Goal: Information Seeking & Learning: Learn about a topic

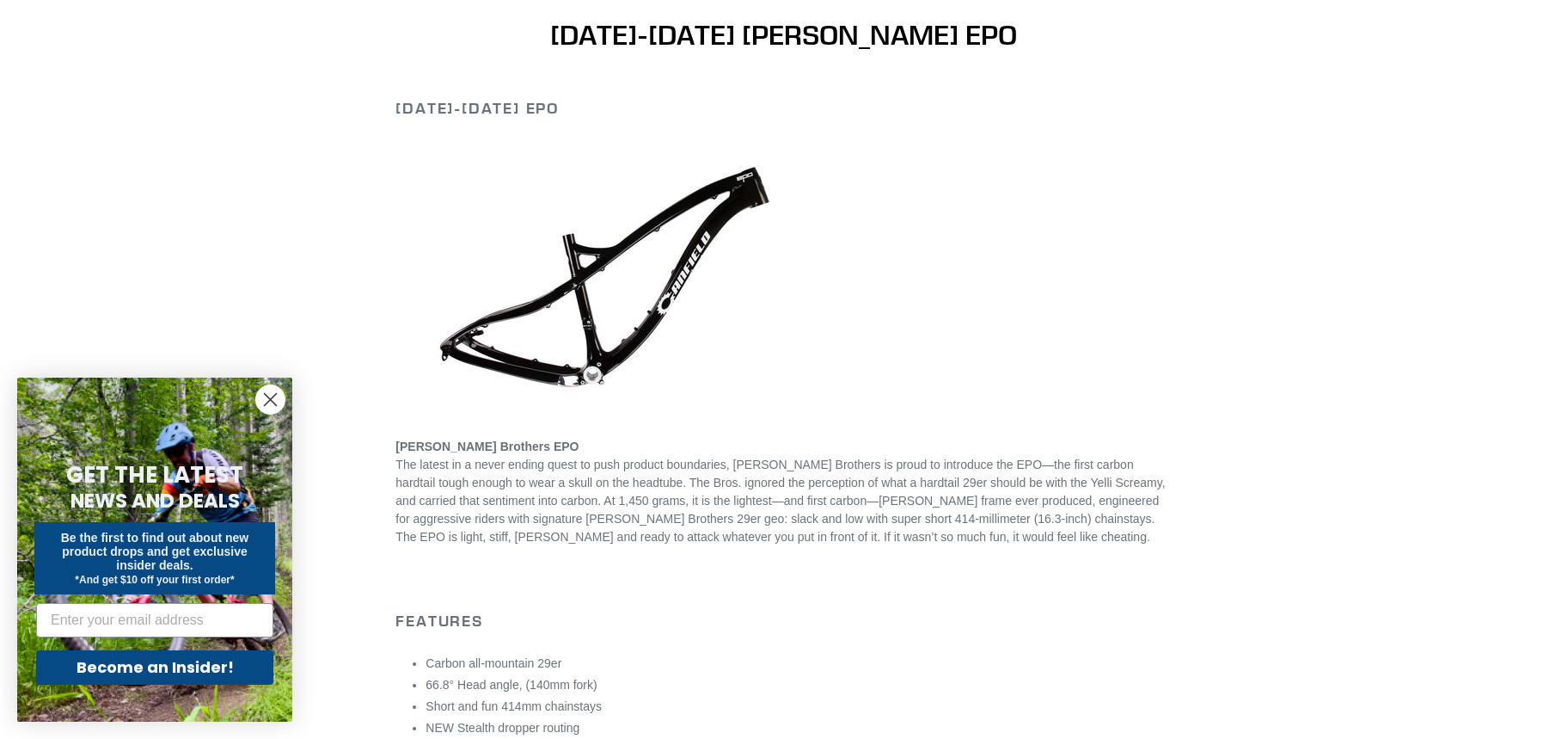
click at [268, 403] on icon "Close dialog" at bounding box center [271, 400] width 12 height 12
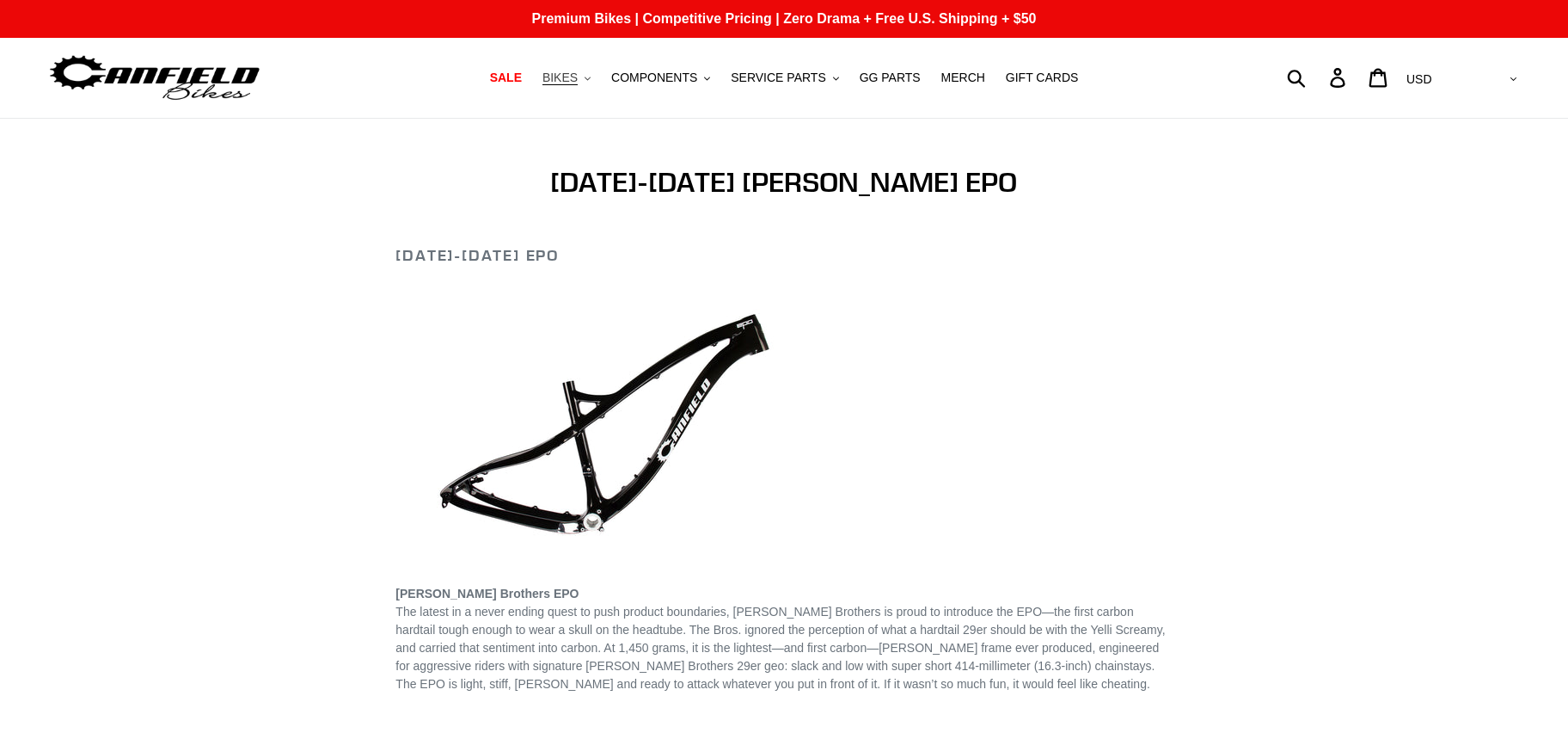
click at [573, 80] on span "BIKES" at bounding box center [559, 78] width 35 height 15
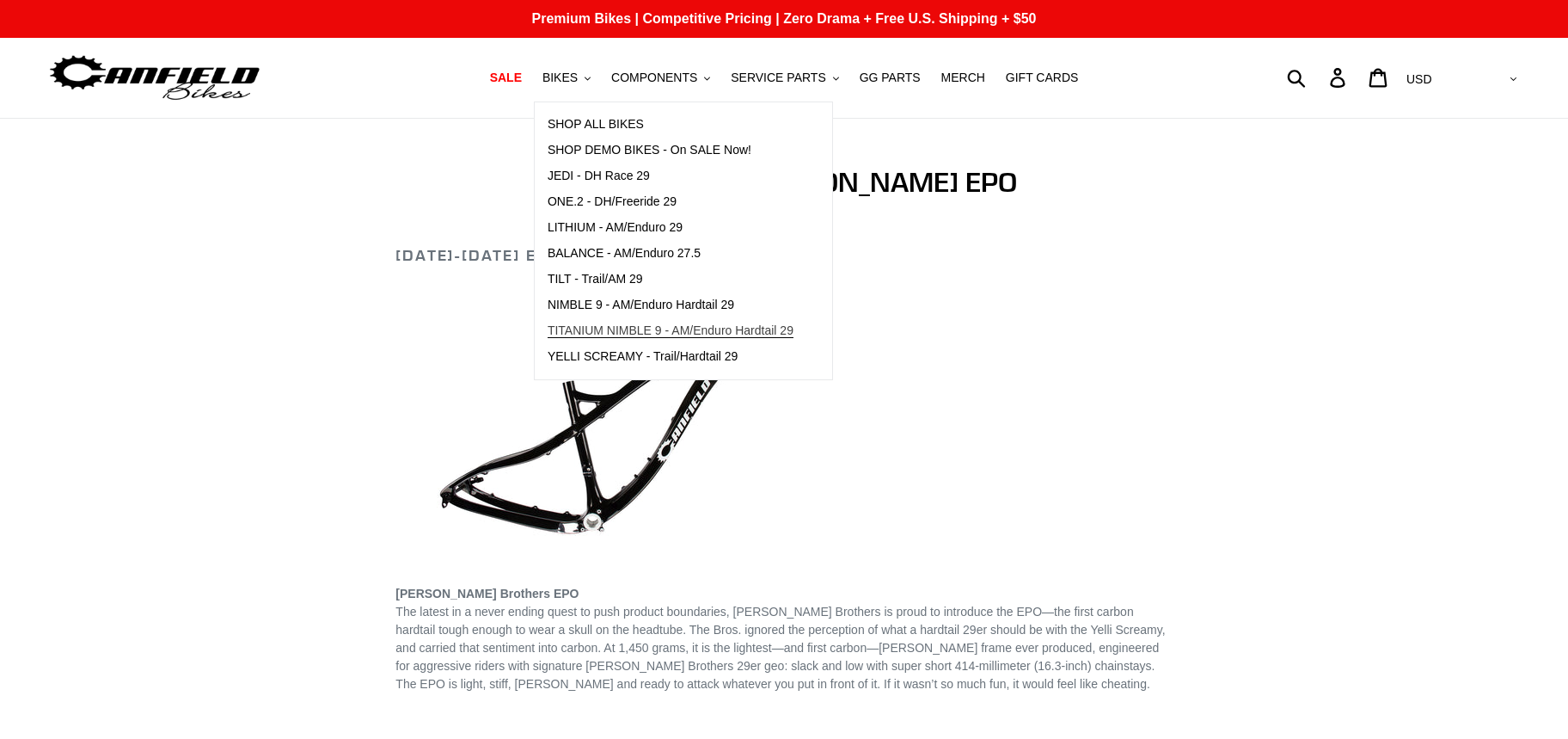
click at [694, 326] on span "TITANIUM NIMBLE 9 - AM/Enduro Hardtail 29" at bounding box center [670, 330] width 246 height 15
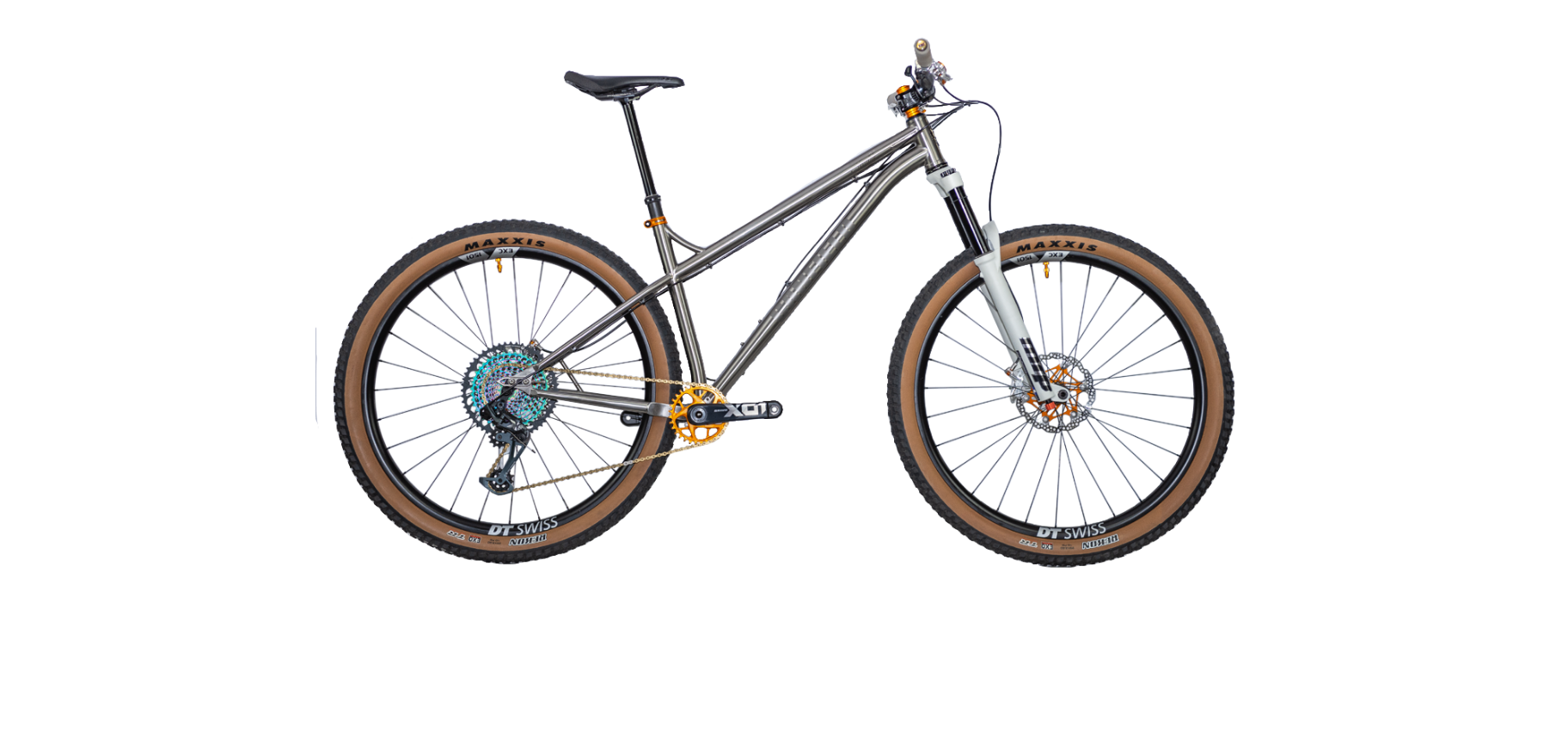
scroll to position [3398, 0]
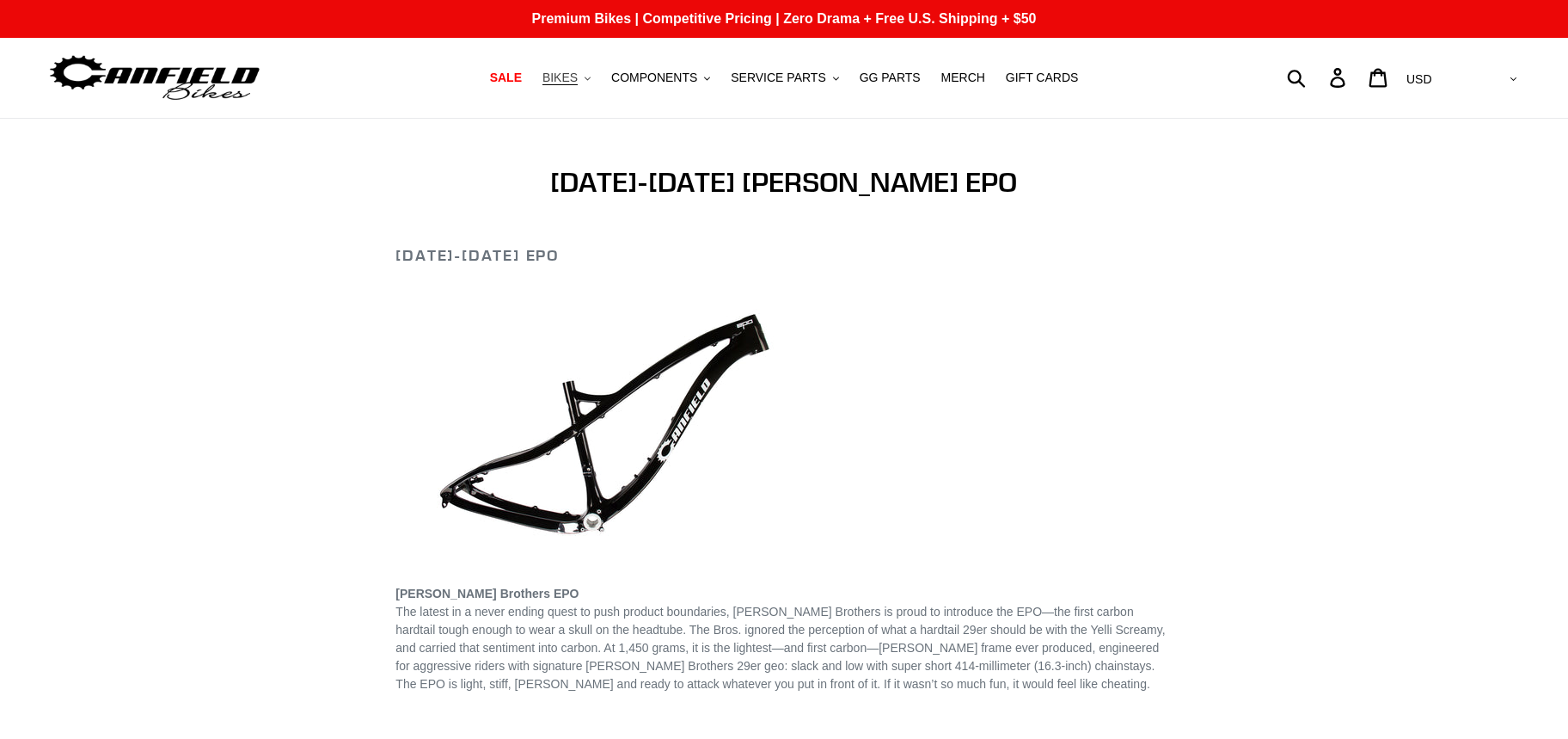
click at [575, 81] on span "BIKES" at bounding box center [559, 78] width 35 height 15
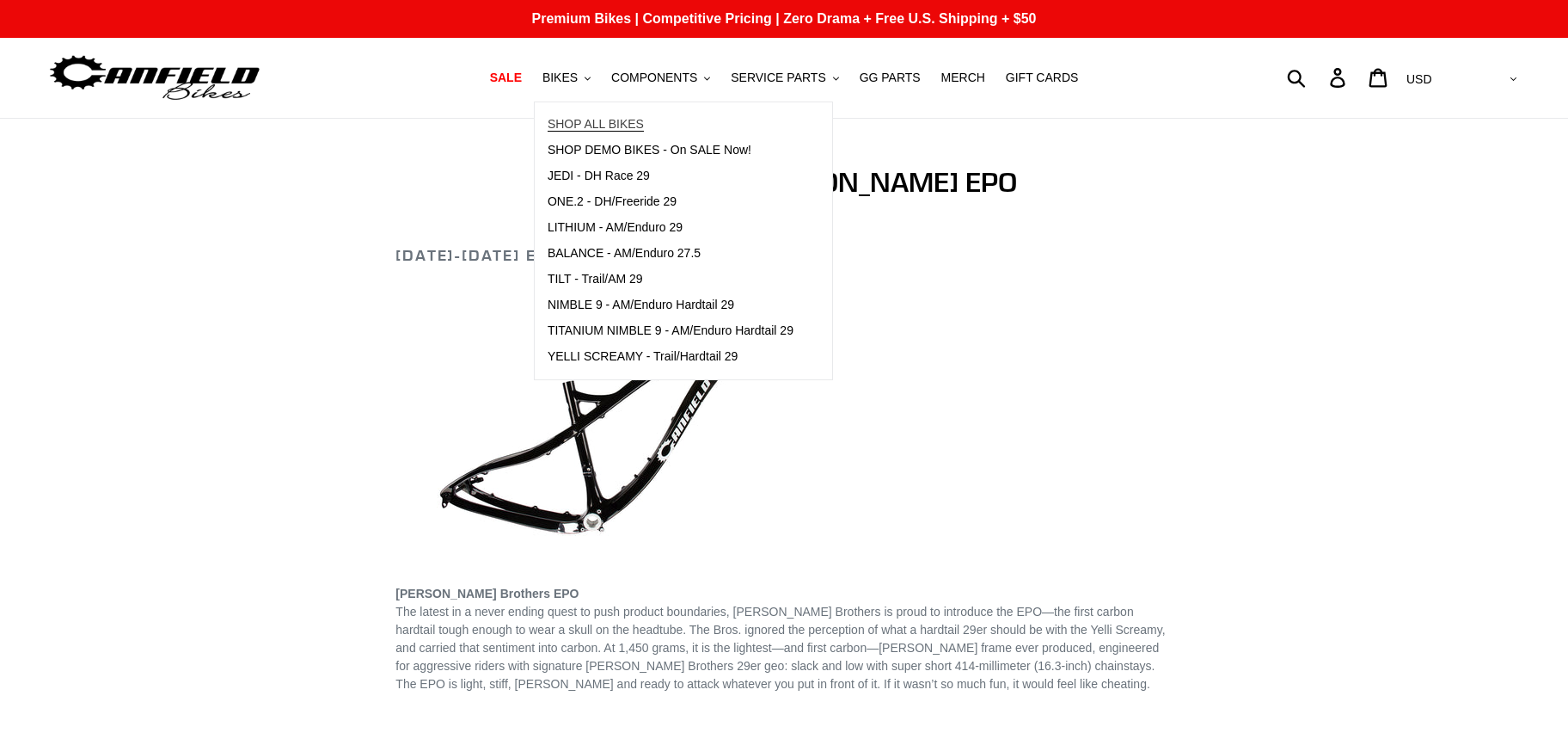
click at [590, 126] on span "SHOP ALL BIKES" at bounding box center [596, 124] width 97 height 15
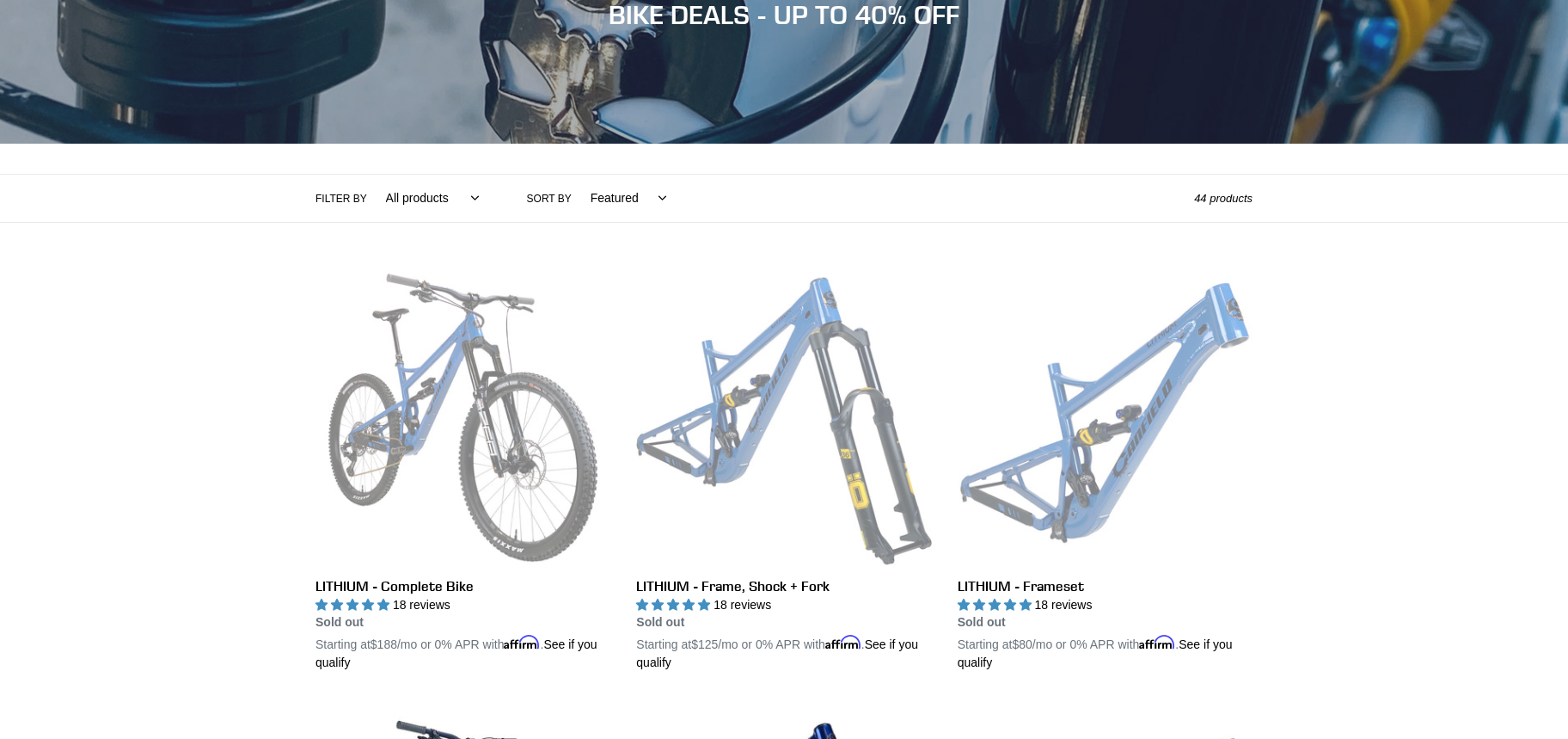
scroll to position [238, 0]
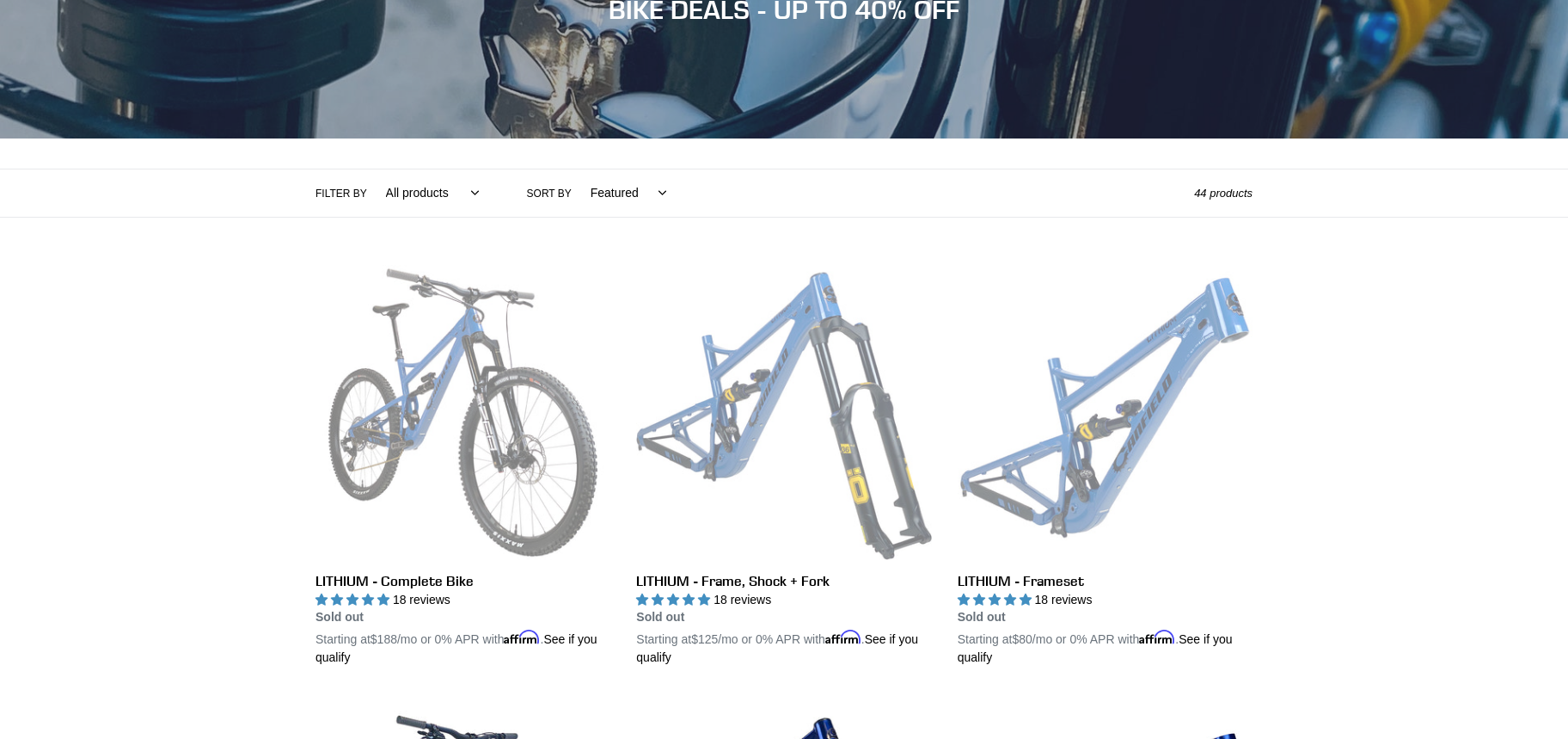
select select "/collections/bikes/29er"
click option "29er" at bounding box center [0, 0] width 0 height 0
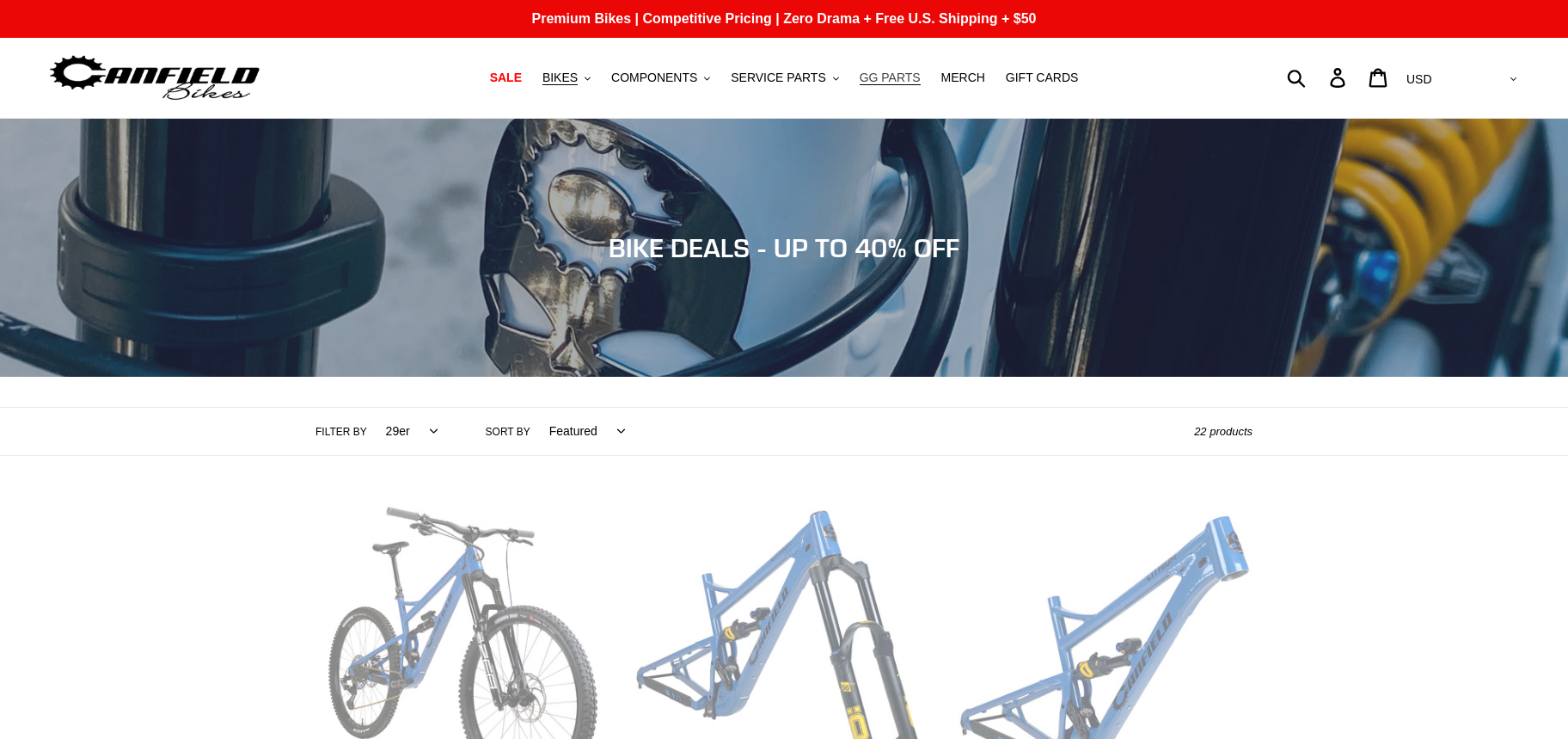
click at [870, 78] on span "GG PARTS" at bounding box center [890, 78] width 61 height 15
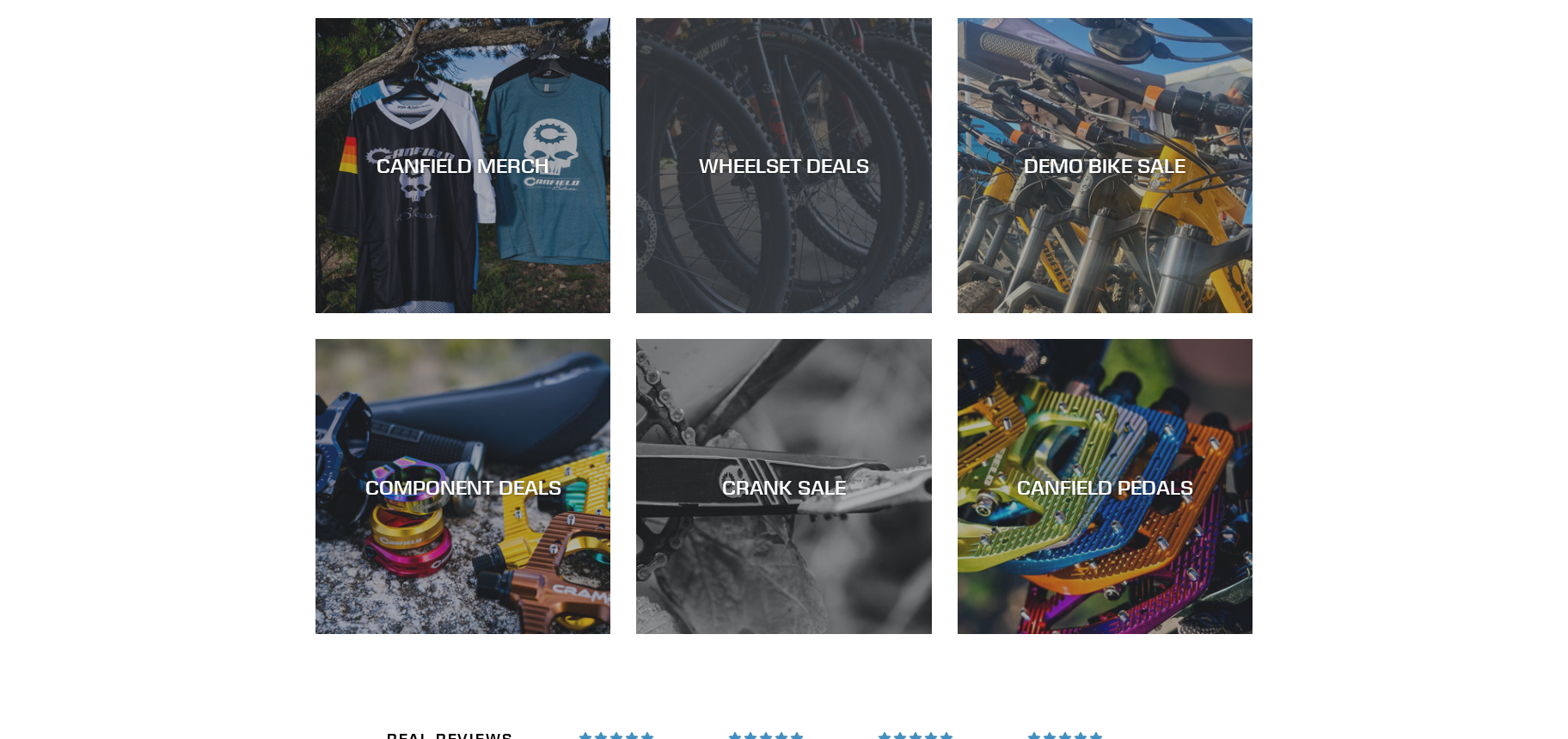
scroll to position [2398, 0]
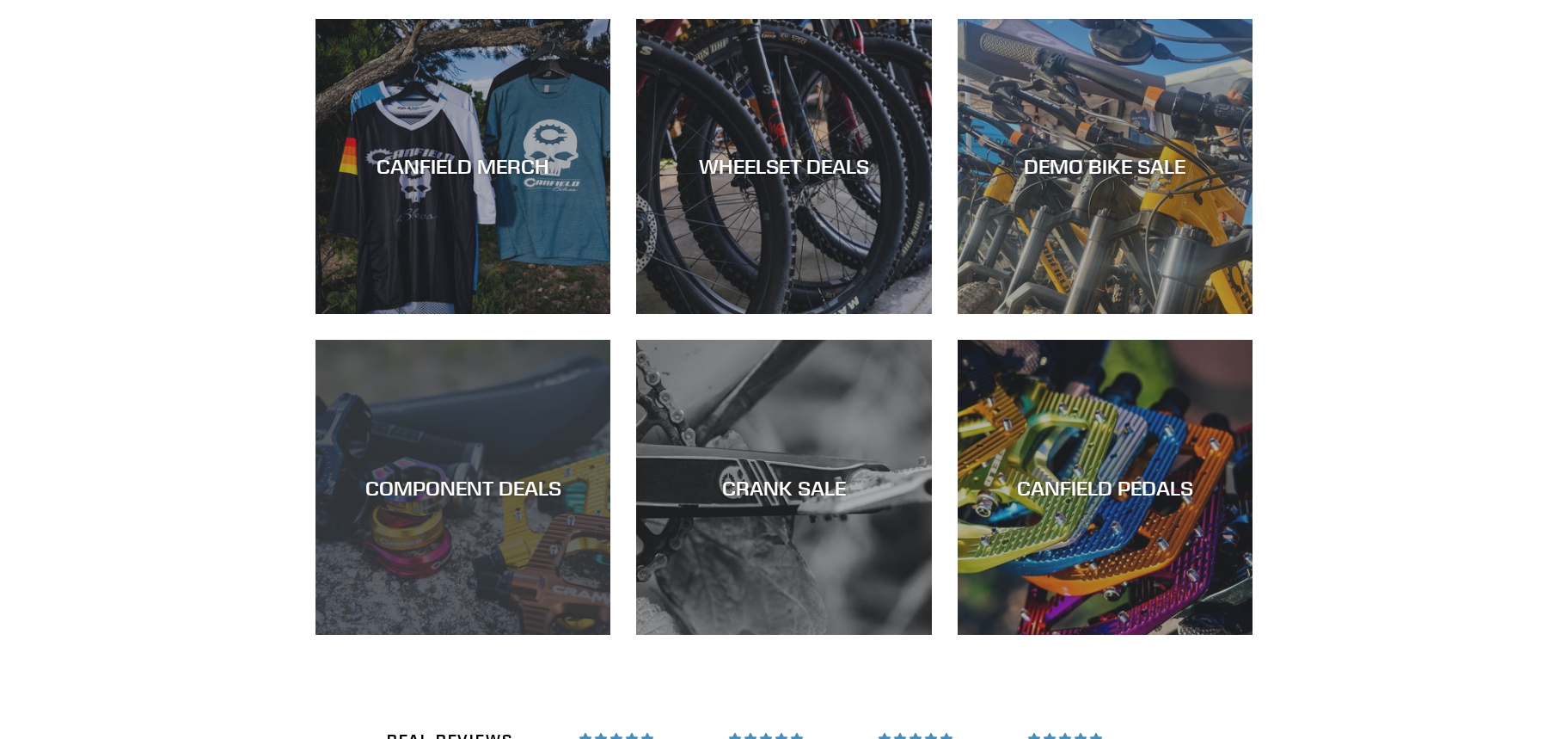
click at [451, 474] on div "COMPONENT DEALS" at bounding box center [463, 486] width 295 height 25
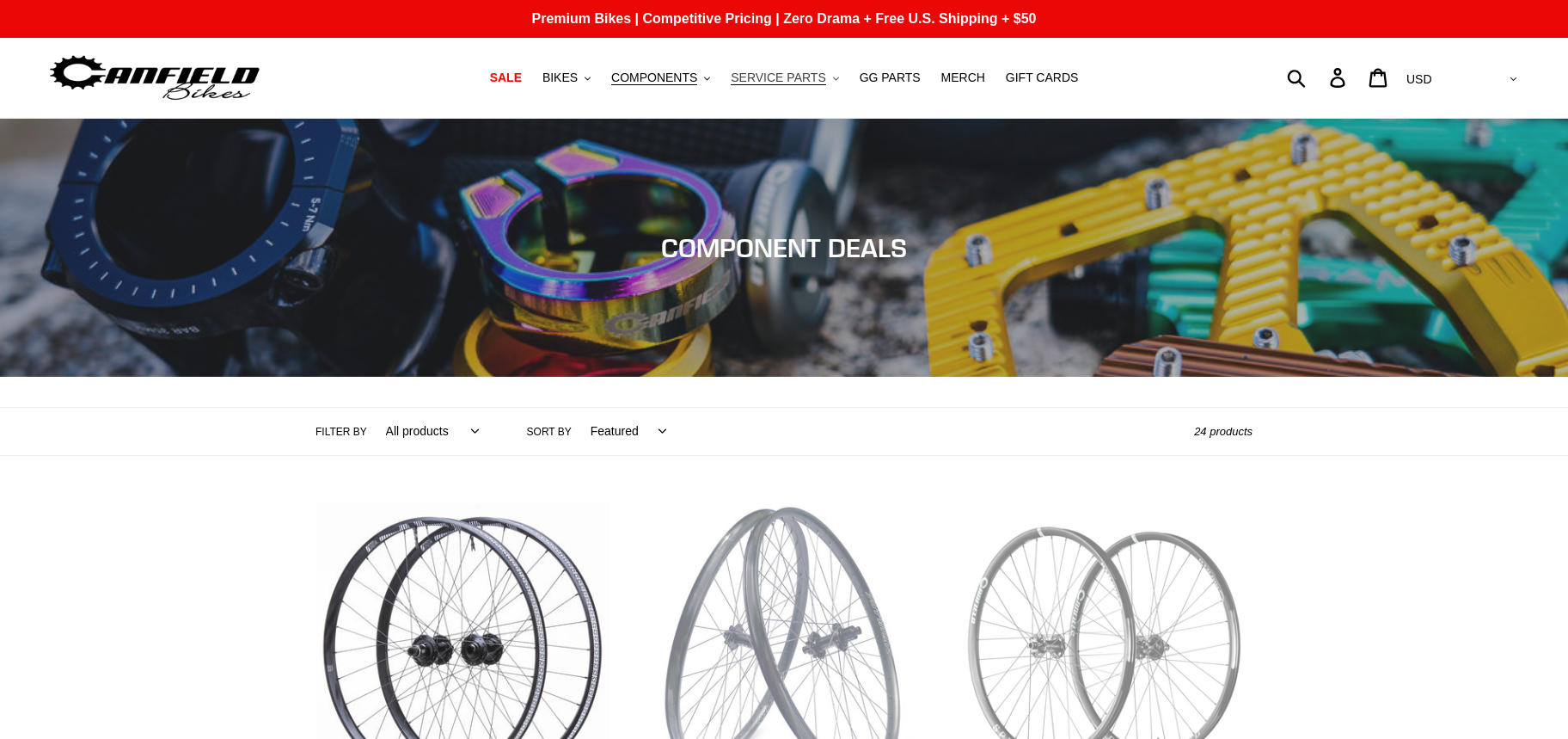
click at [788, 83] on span "SERVICE PARTS" at bounding box center [778, 78] width 95 height 15
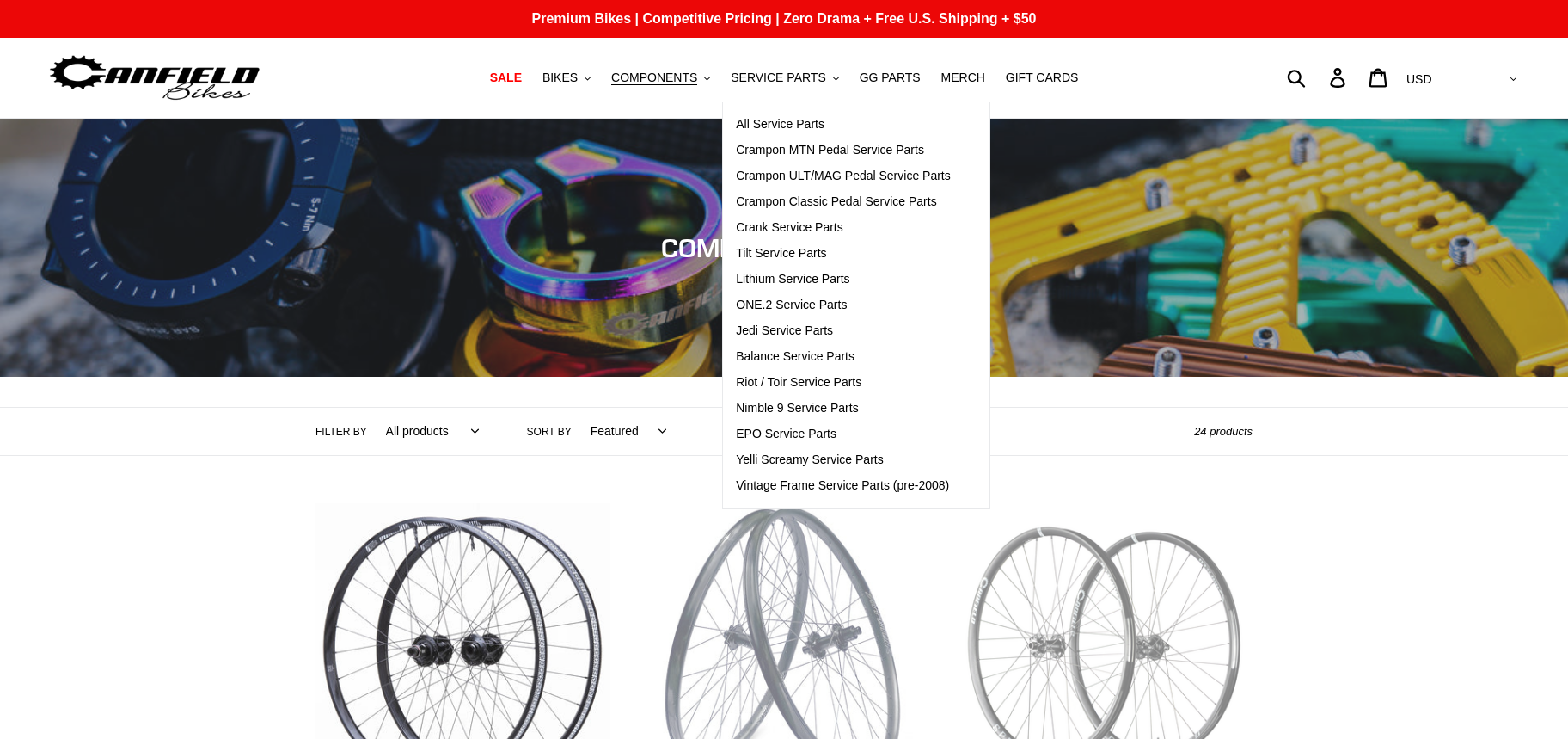
click at [1366, 79] on div "Submit Search Log in Cart 0 items Currency AED AFN ALL AMD ANG AUD AWG AZN BAM …" at bounding box center [1337, 78] width 369 height 38
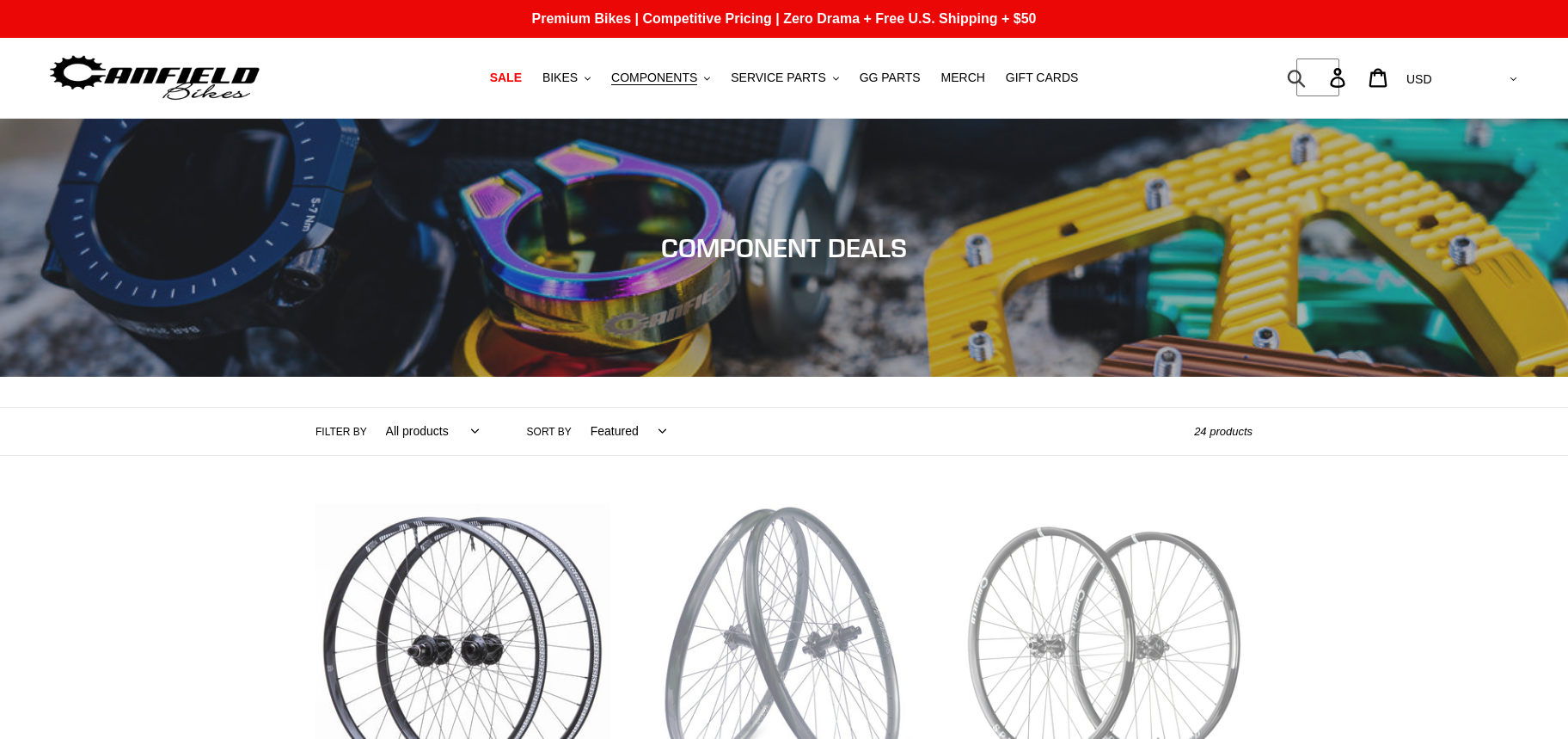
click at [1340, 78] on input "Search" at bounding box center [1318, 78] width 44 height 38
type input "epo"
click at [1277, 59] on button "Submit" at bounding box center [1297, 78] width 42 height 38
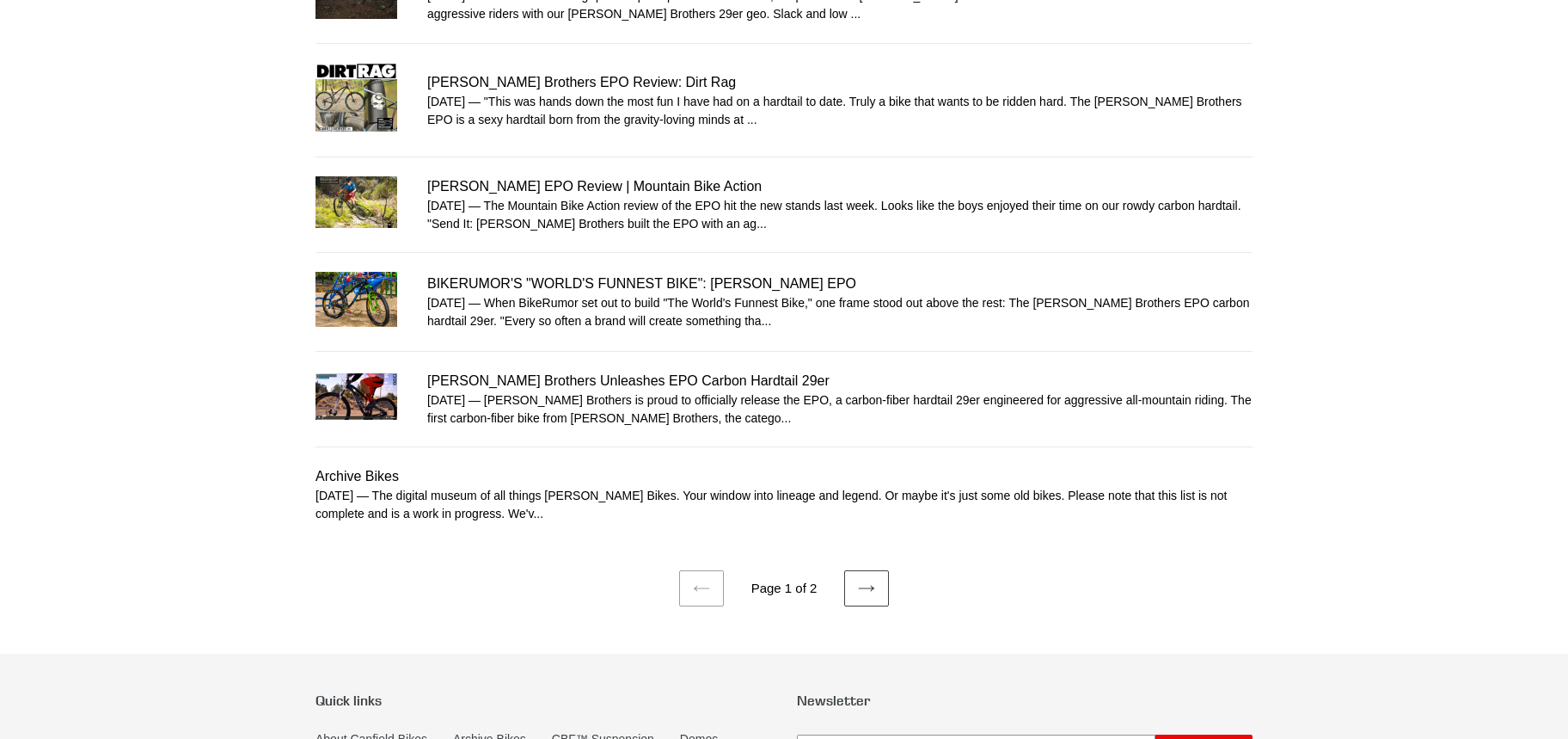
scroll to position [861, 0]
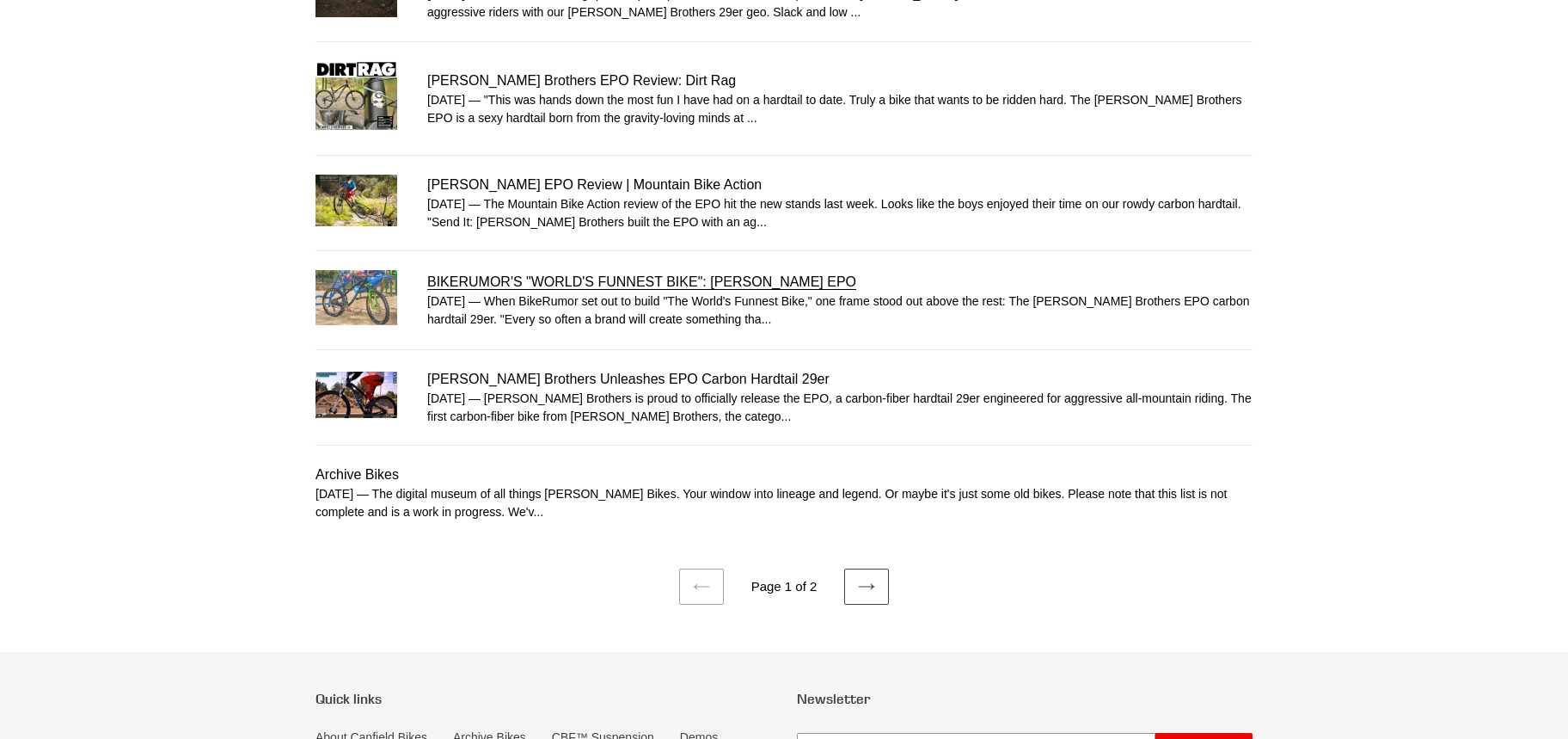
click at [577, 272] on link "BIKERUMOR'S "WORLD'S FUNNEST BIKE": [PERSON_NAME] EPO" at bounding box center [784, 299] width 937 height 59
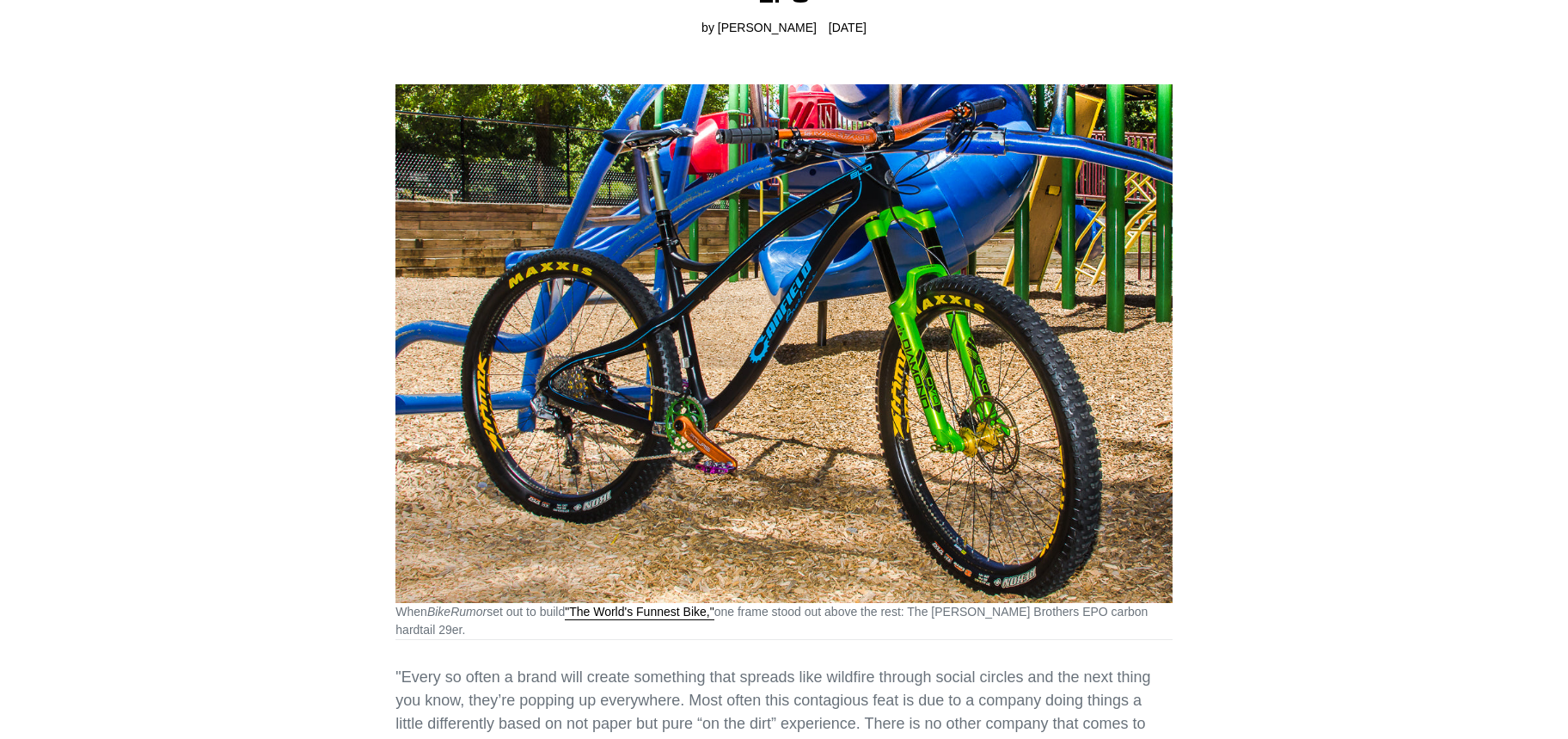
scroll to position [223, 0]
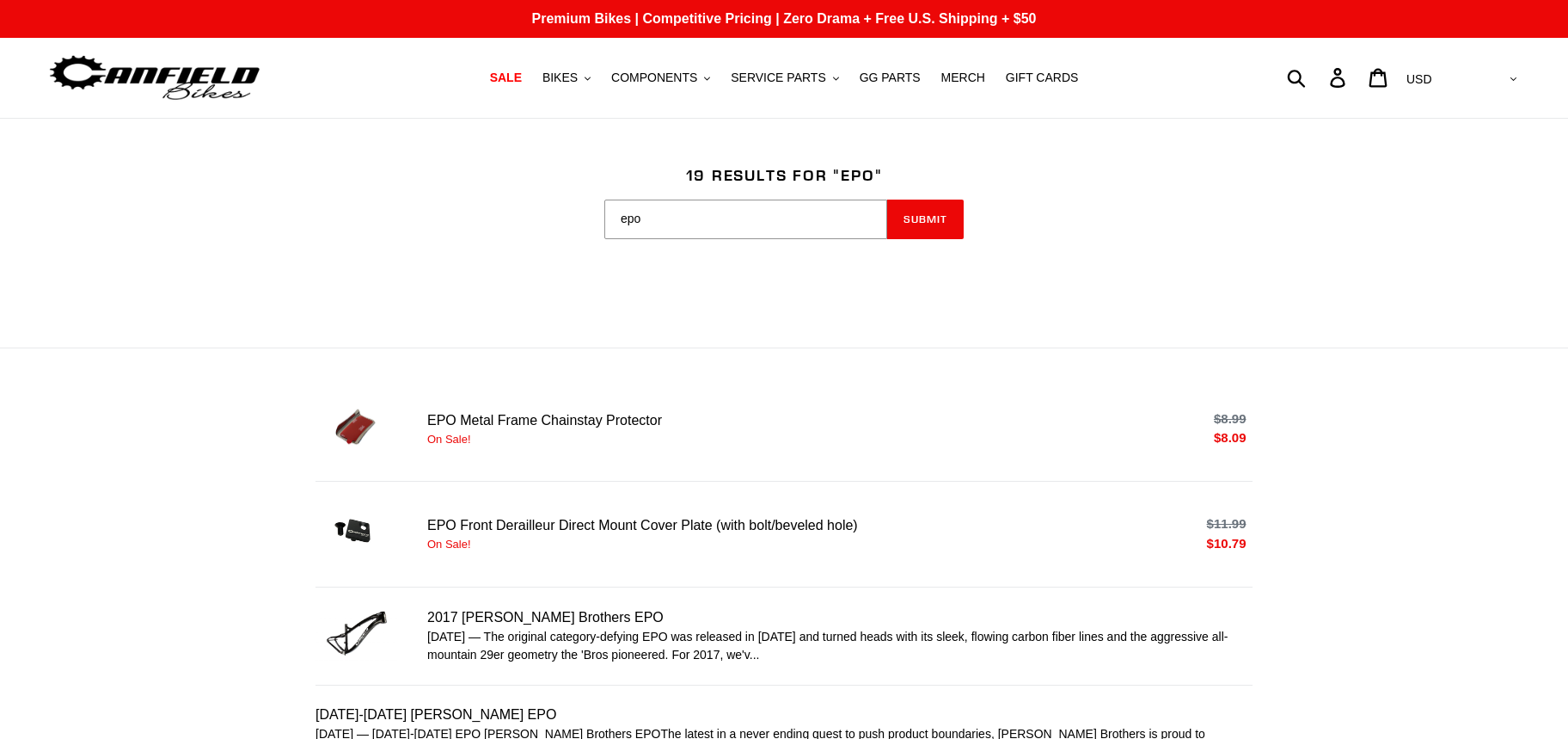
scroll to position [861, 0]
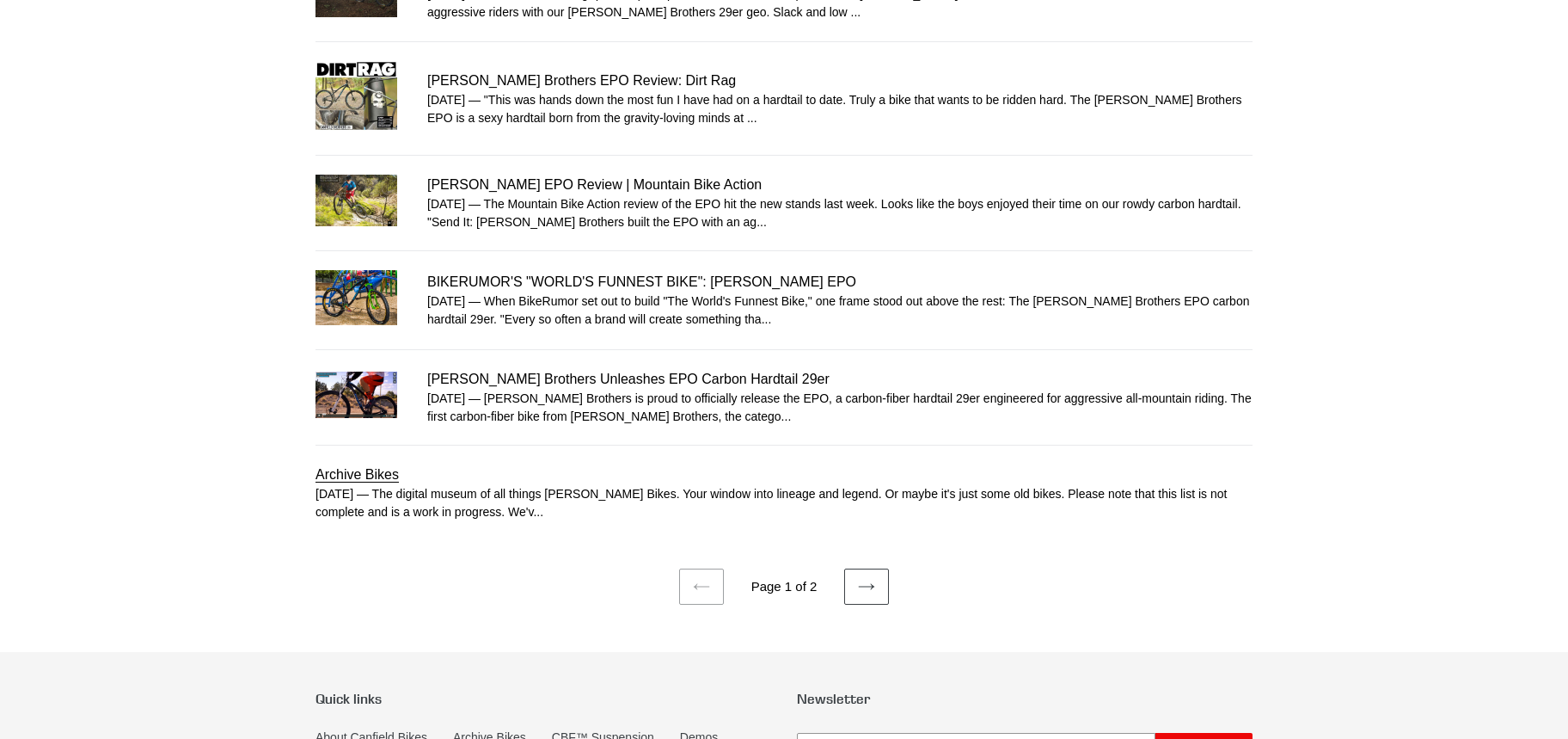
click at [325, 471] on link "Archive Bikes" at bounding box center [784, 493] width 937 height 57
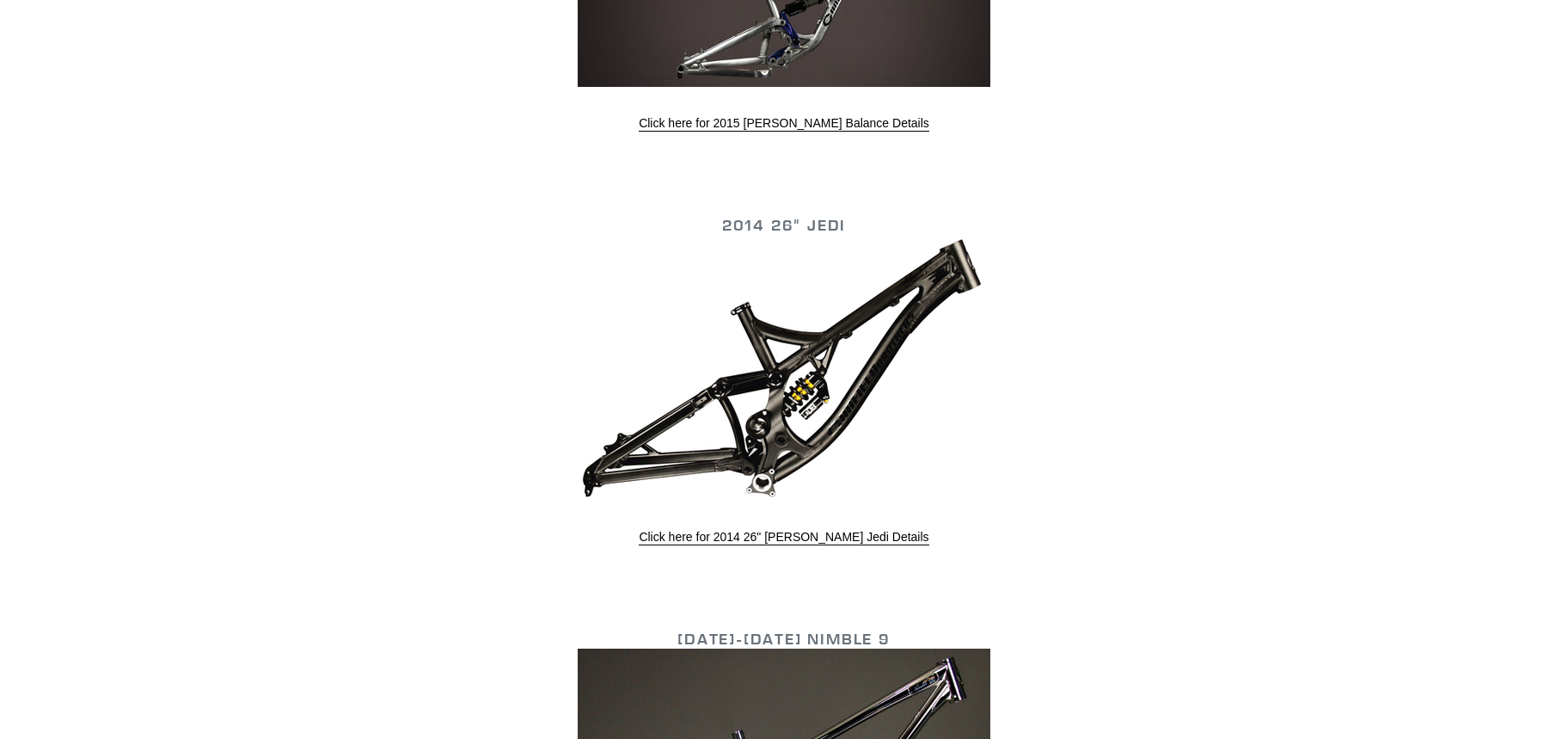
scroll to position [4189, 0]
